Goal: Task Accomplishment & Management: Manage account settings

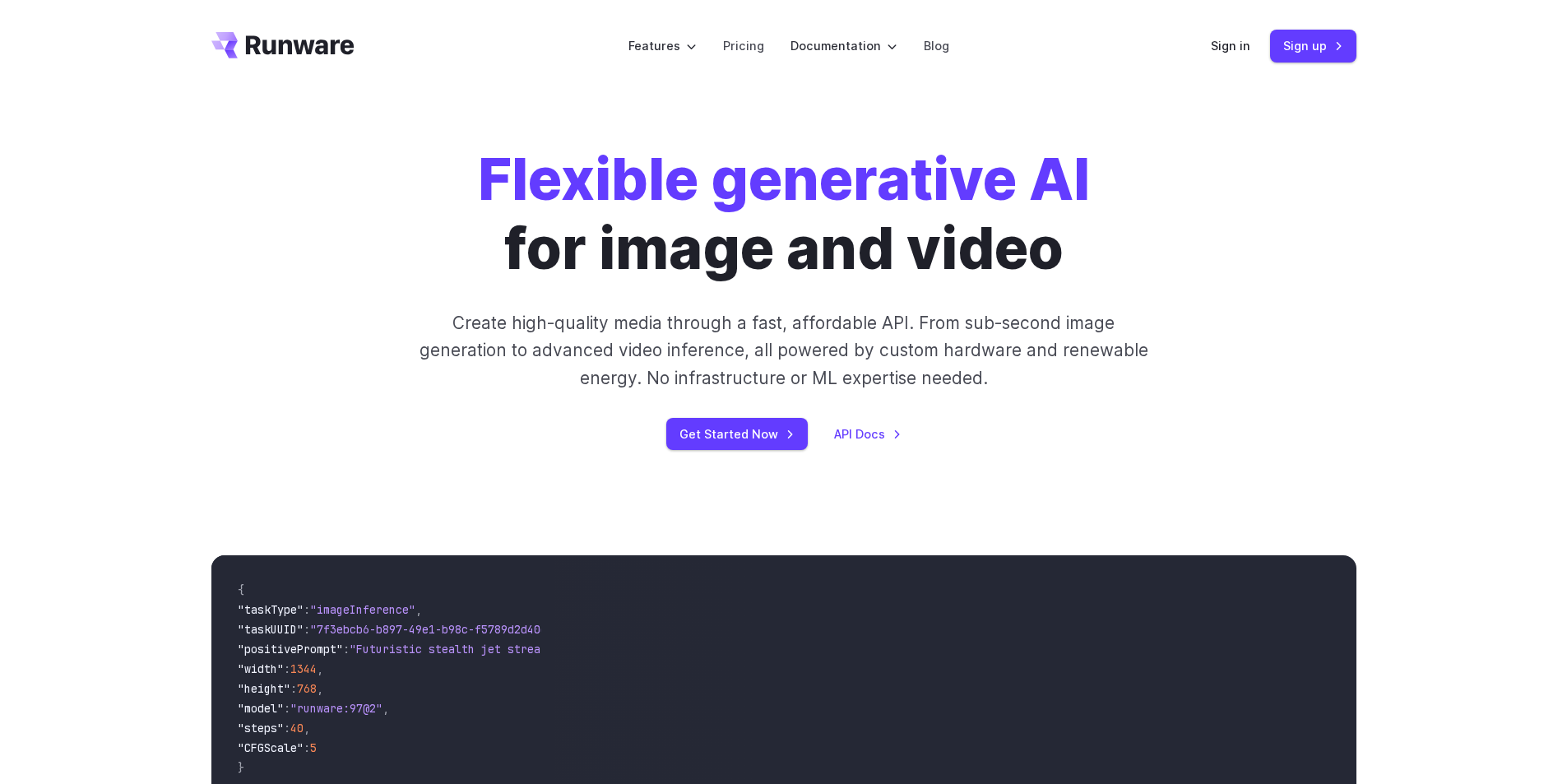
click at [1221, 48] on link "Sign in" at bounding box center [1230, 45] width 40 height 19
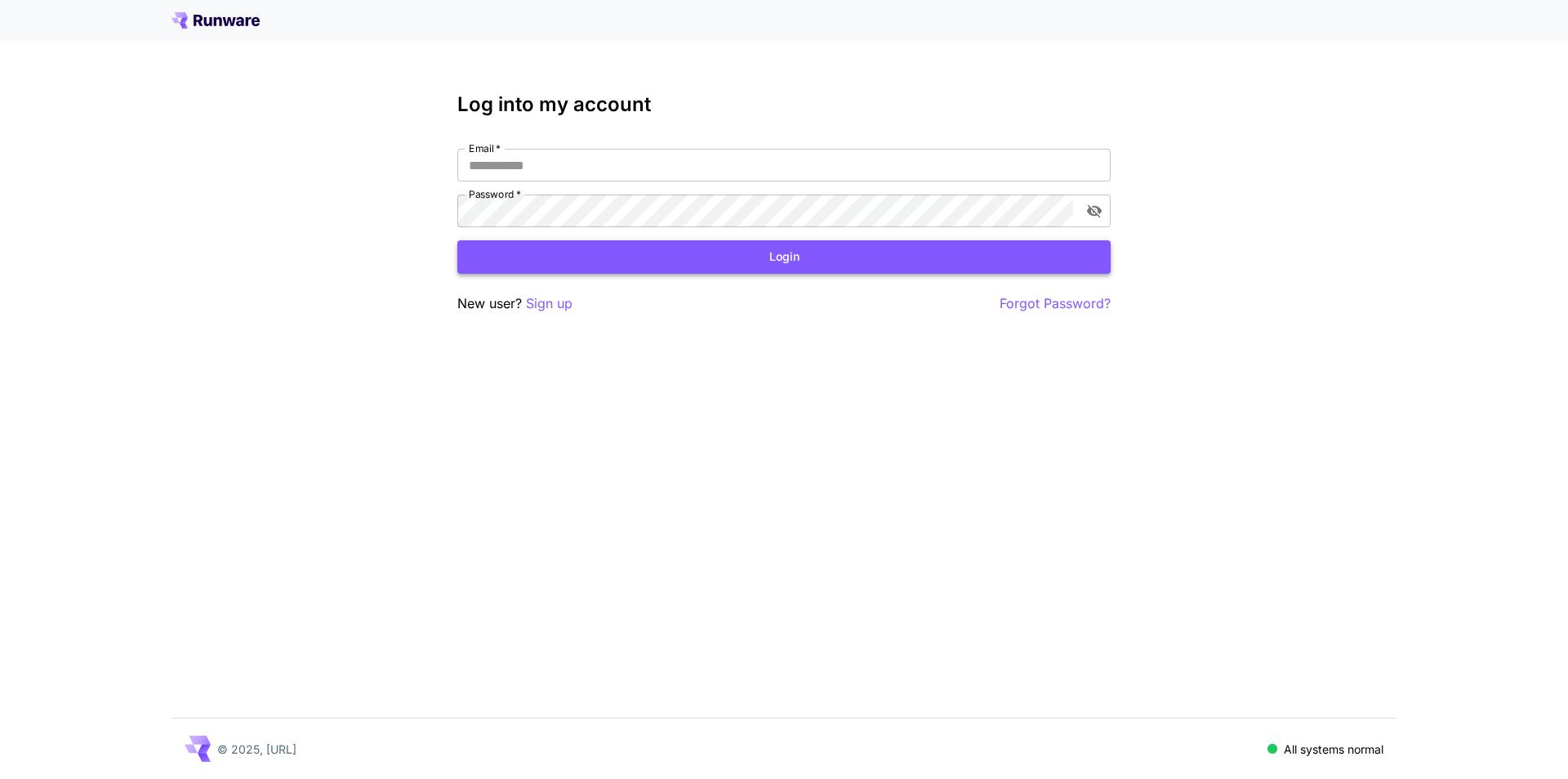
type input "**********"
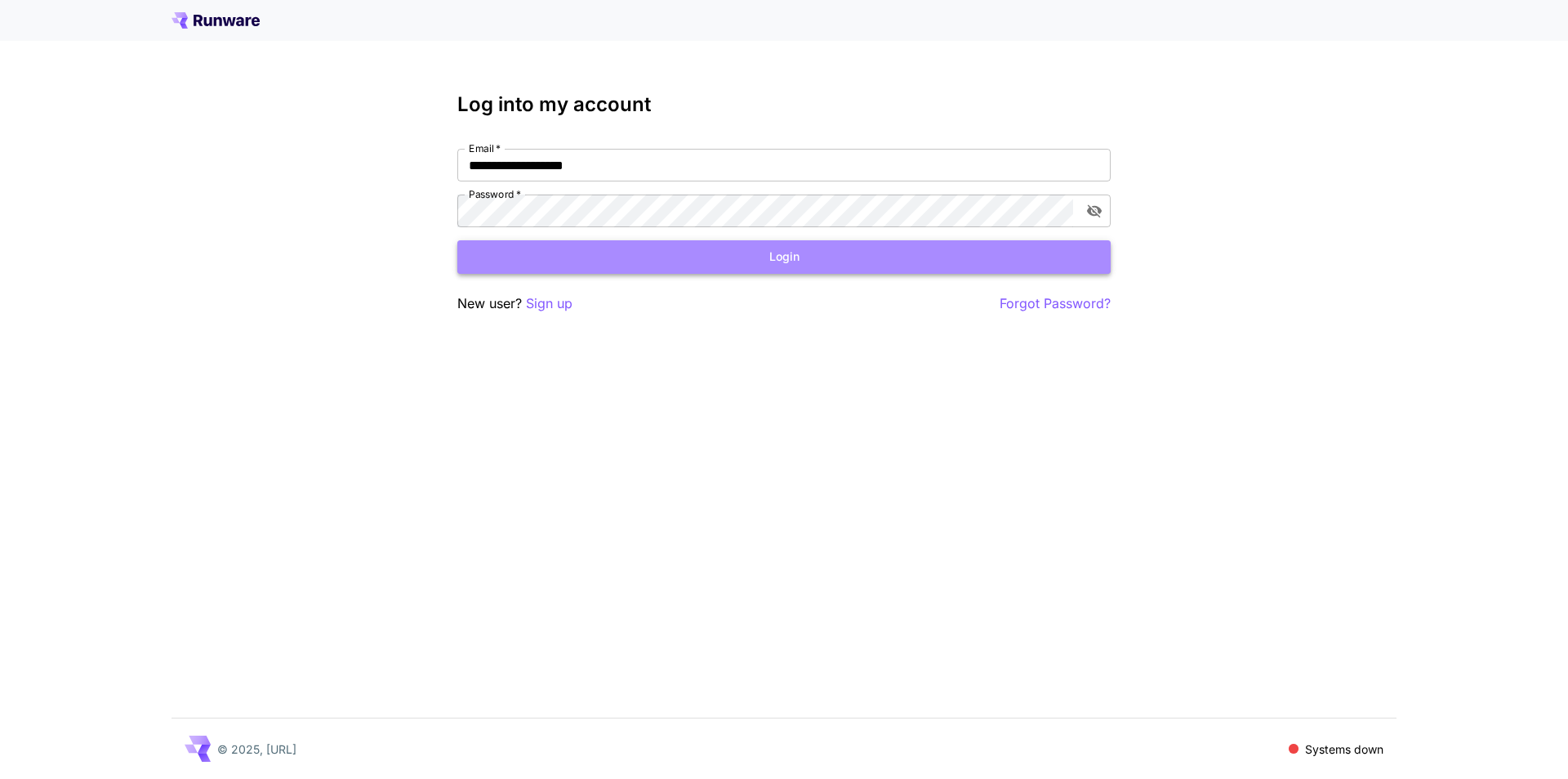
click at [734, 261] on button "Login" at bounding box center [784, 257] width 654 height 34
